Goal: Navigation & Orientation: Find specific page/section

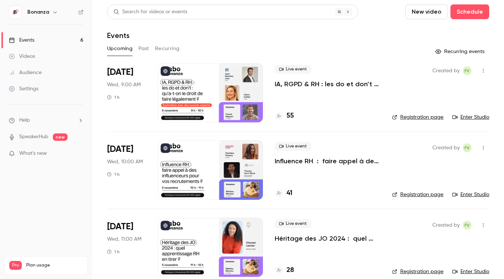
click at [55, 82] on link "Settings" at bounding box center [46, 89] width 92 height 16
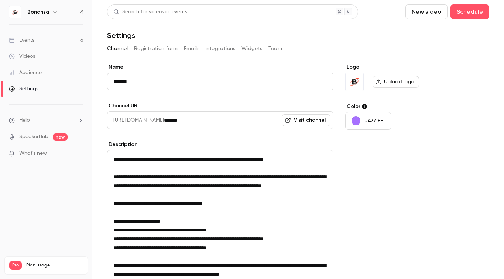
click at [49, 77] on link "Audience" at bounding box center [46, 73] width 92 height 16
